Goal: Find contact information: Find contact information

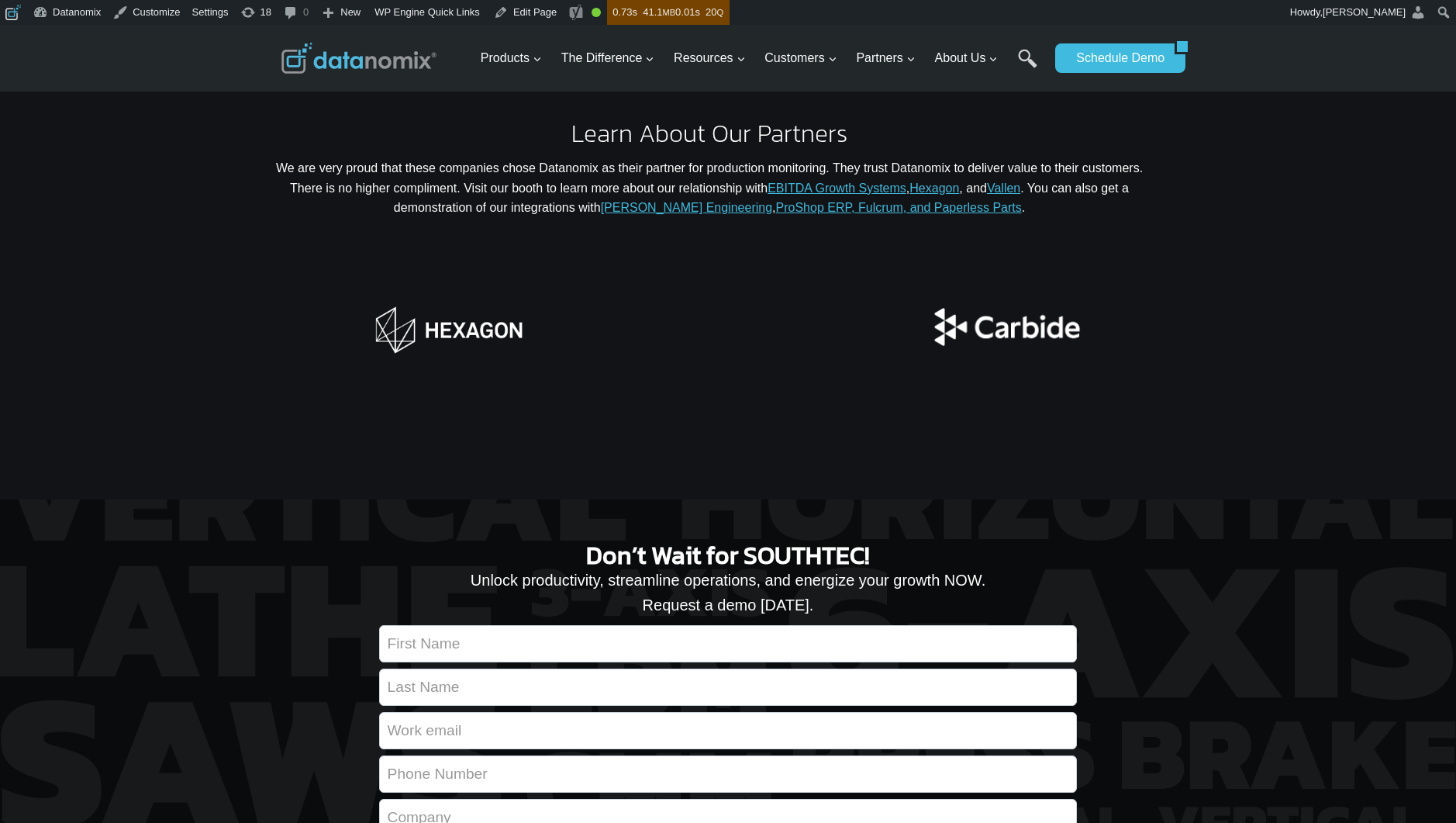
scroll to position [2632, 0]
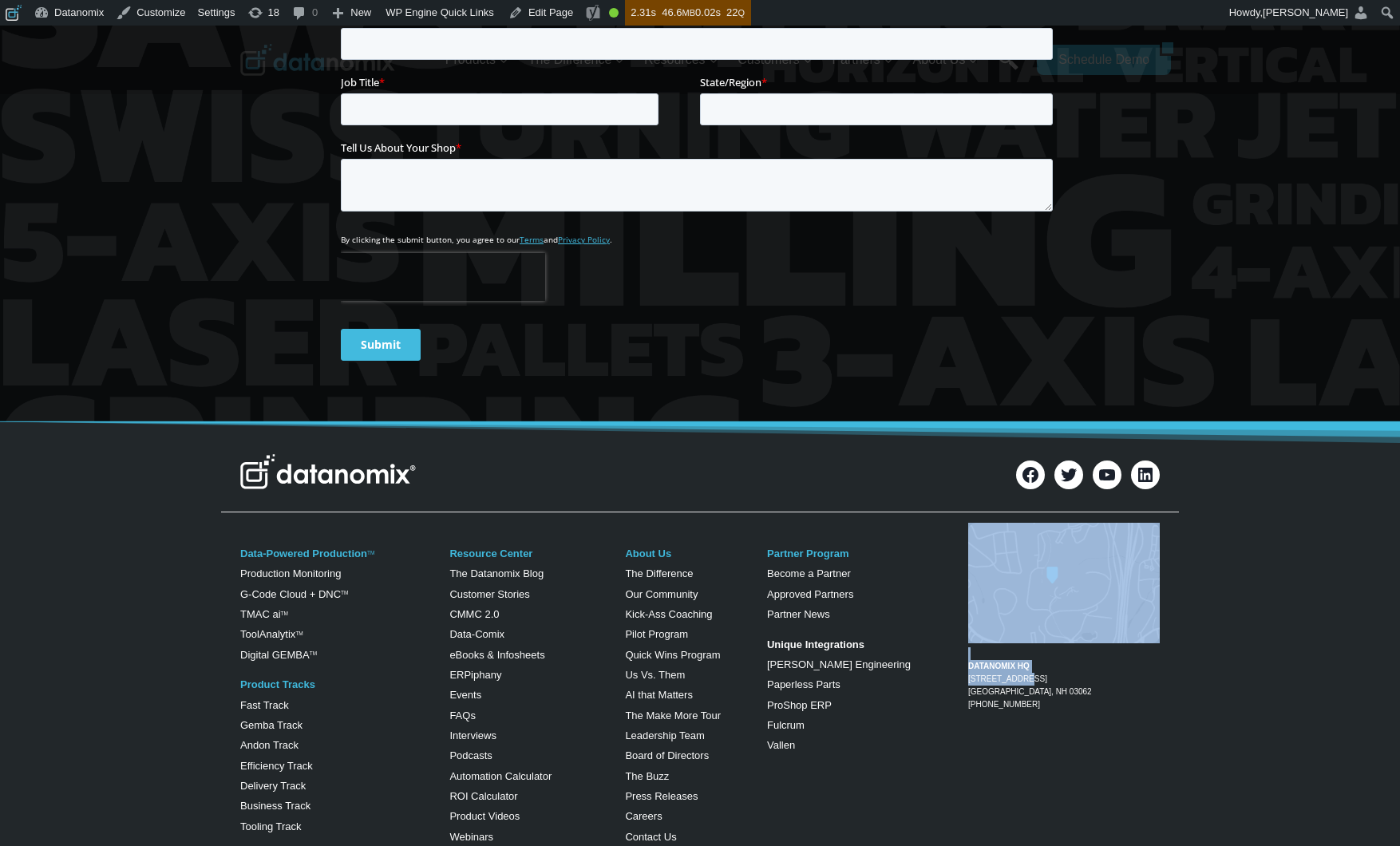
drag, startPoint x: 953, startPoint y: 626, endPoint x: 1058, endPoint y: 638, distance: 105.7
click at [1051, 638] on div "DATANOMIX HQ 200 Innovation Way Suite #1370 Nashua, NH 03062 1-866-488-4369" at bounding box center [1051, 627] width 217 height 218
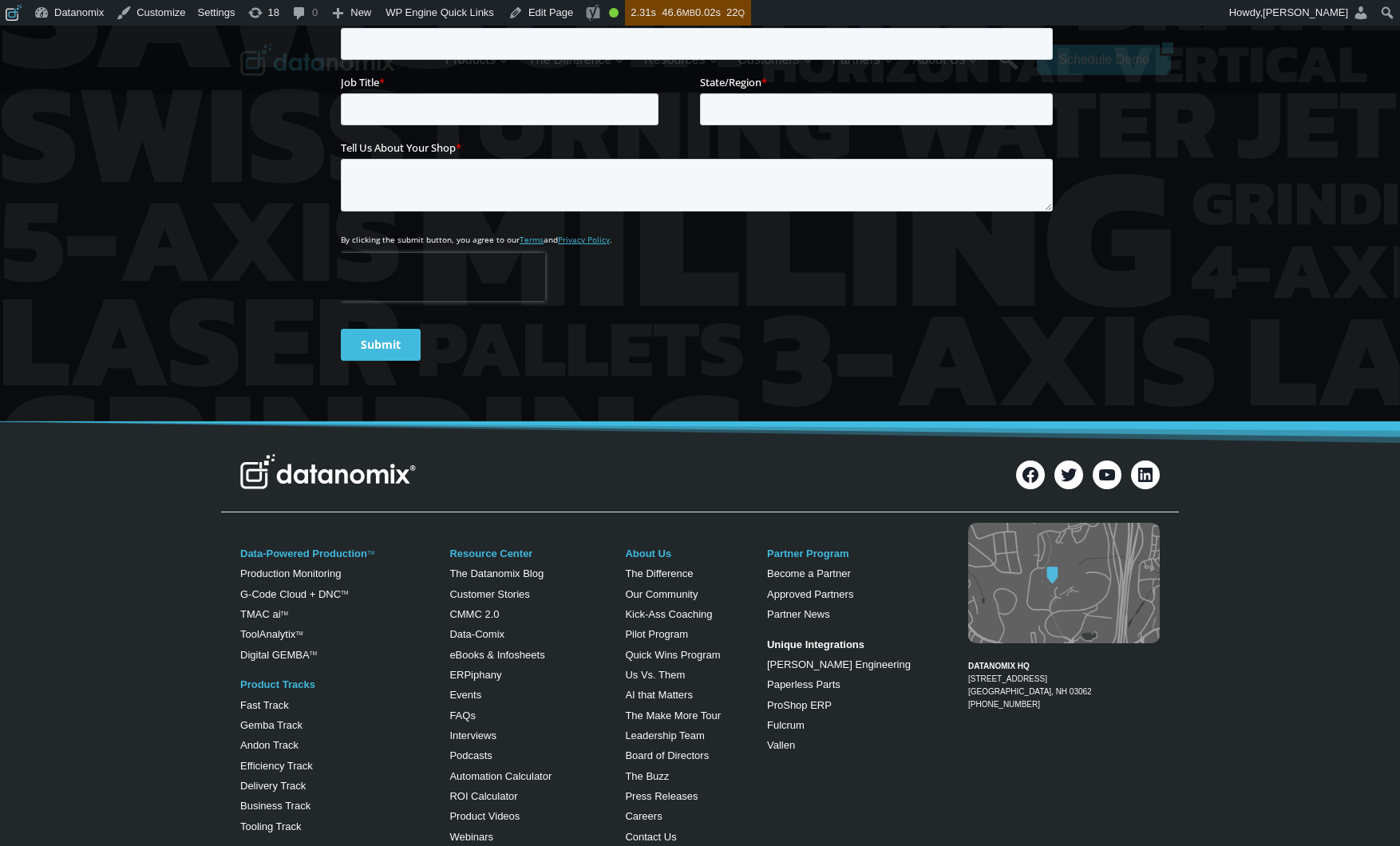
click at [1183, 653] on div "Data-Powered Production TM Production Monitoring G-Code Cloud + DNC TM TMAC ai …" at bounding box center [700, 693] width 1400 height 349
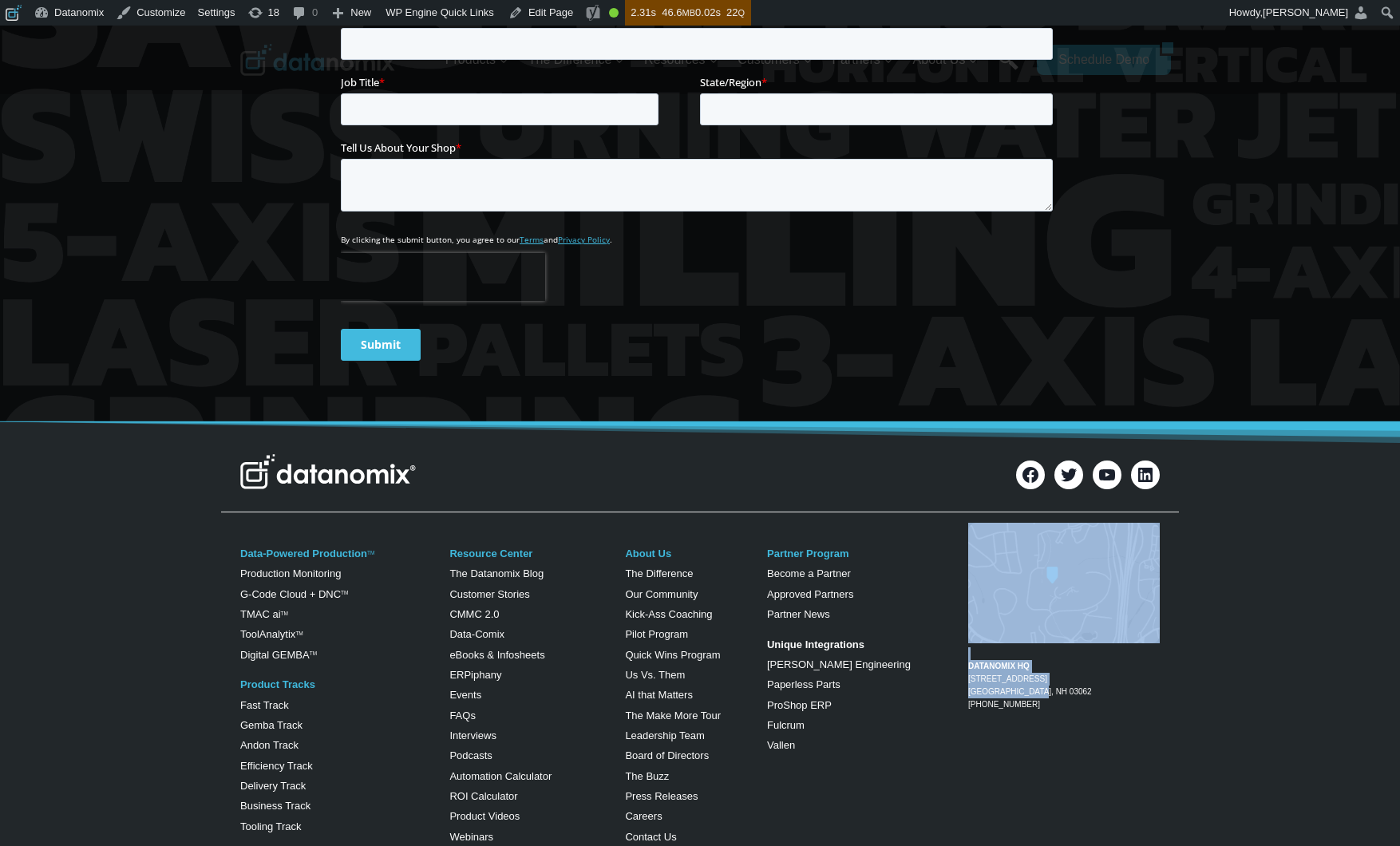
drag, startPoint x: 964, startPoint y: 632, endPoint x: 1077, endPoint y: 637, distance: 113.1
click at [1054, 637] on div "DATANOMIX HQ 200 Innovation Way Suite #1370 Nashua, NH 03062 1-866-488-4369" at bounding box center [1051, 627] width 217 height 218
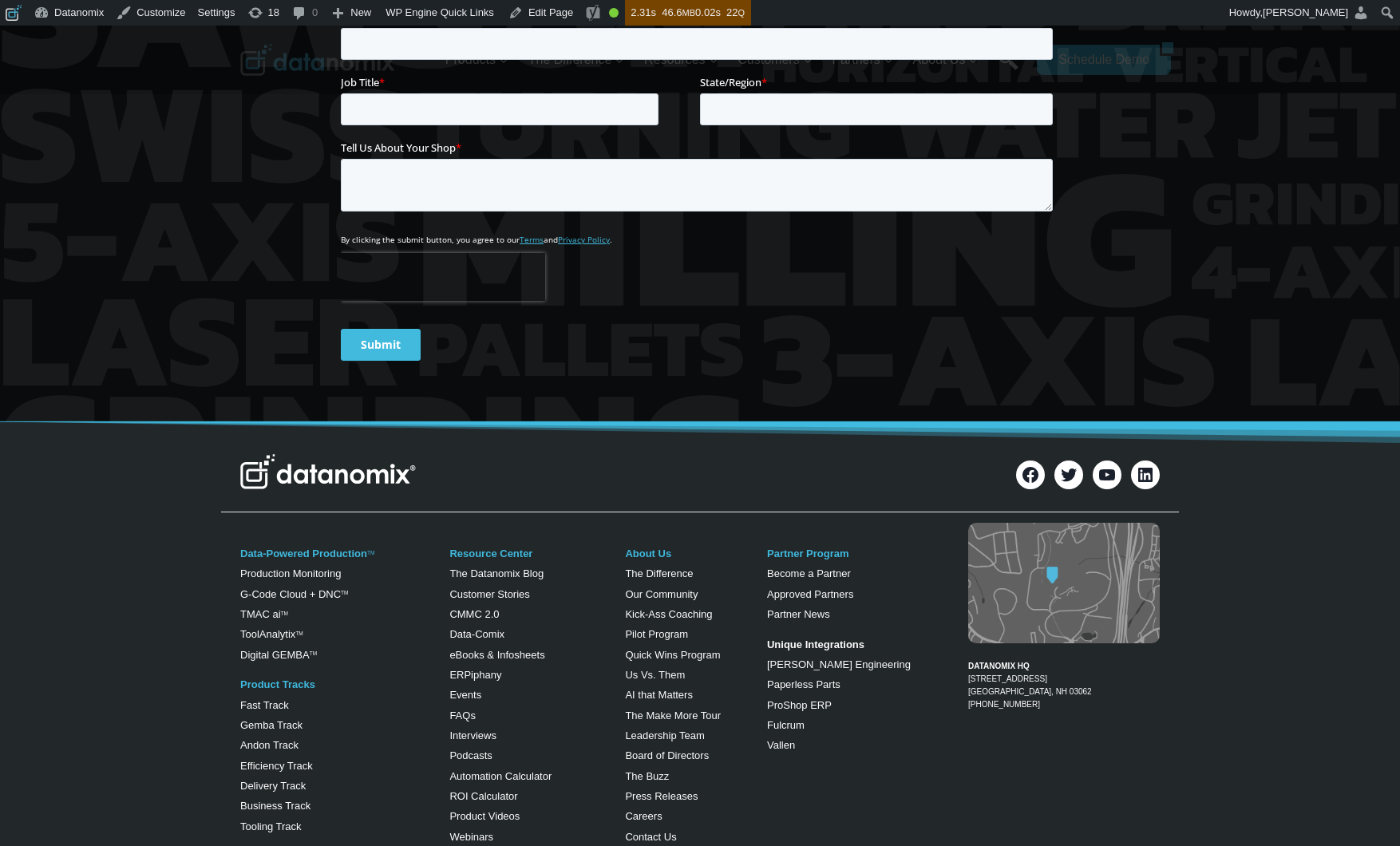
click at [1111, 650] on figcaption "DATANOMIX HQ 200 Innovation Way Suite #1370 Nashua, NH 03062 1-866-488-4369" at bounding box center [1064, 679] width 192 height 64
drag, startPoint x: 1075, startPoint y: 646, endPoint x: 971, endPoint y: 629, distance: 105.4
click at [971, 647] on figcaption "DATANOMIX HQ 200 Innovation Way Suite #1370 Nashua, NH 03062 1-866-488-4369" at bounding box center [1064, 679] width 192 height 64
copy link "200 Innovation Way Suite #1370 Nashua, NH 03062"
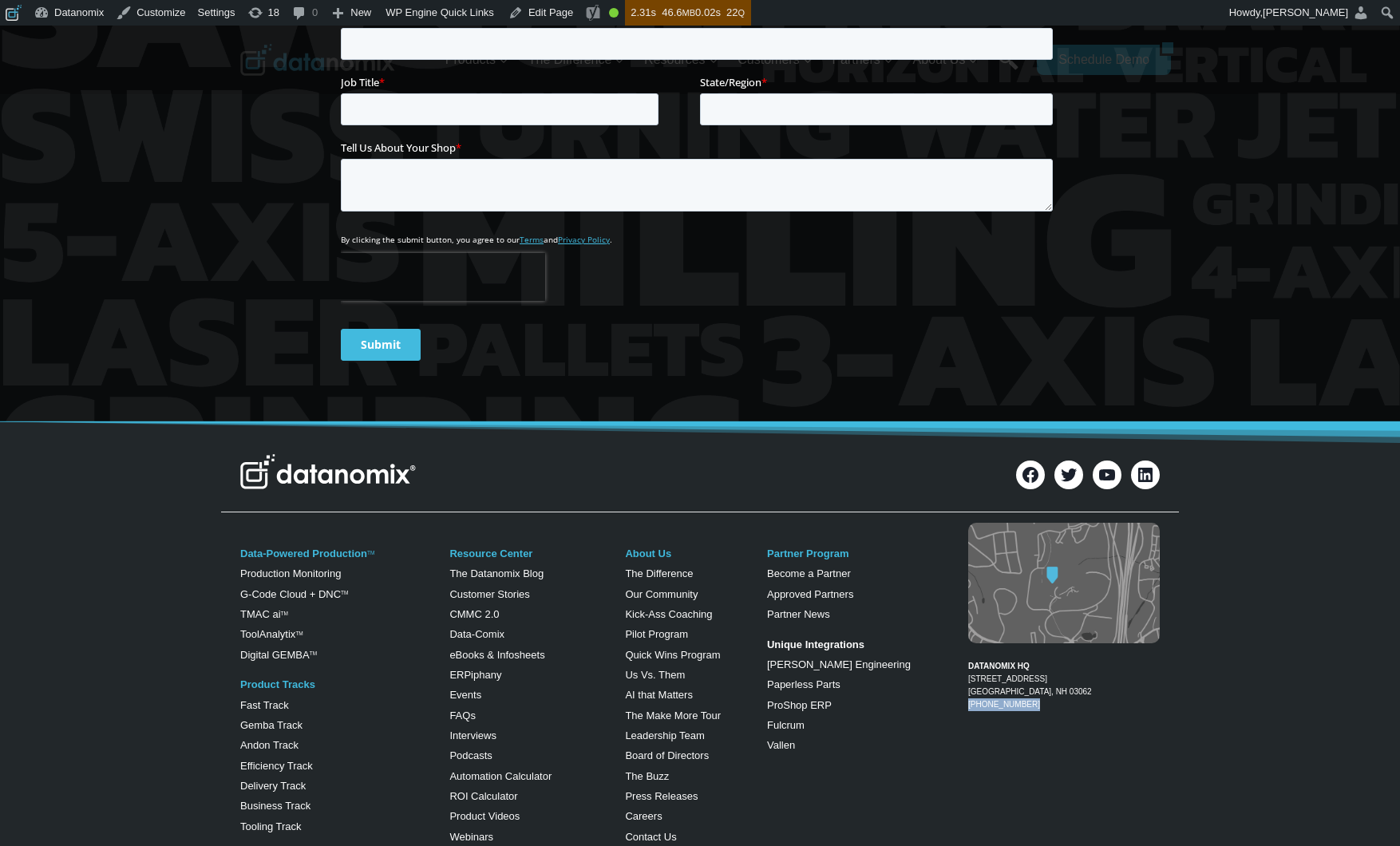
drag, startPoint x: 1053, startPoint y: 658, endPoint x: 969, endPoint y: 655, distance: 84.1
click at [969, 655] on figcaption "DATANOMIX HQ 200 Innovation Way Suite #1370 Nashua, NH 03062 1-866-488-4369" at bounding box center [1064, 679] width 192 height 64
copy figcaption "[PHONE_NUMBER]"
